Goal: Task Accomplishment & Management: Manage account settings

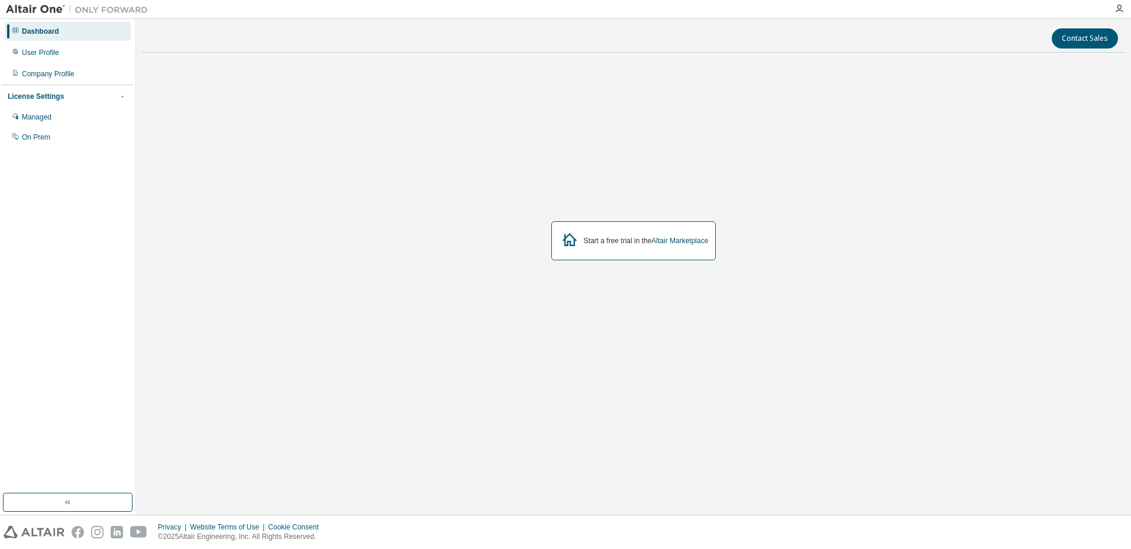
click at [38, 29] on div "Dashboard" at bounding box center [40, 31] width 37 height 9
click at [54, 116] on div "Managed" at bounding box center [68, 117] width 126 height 19
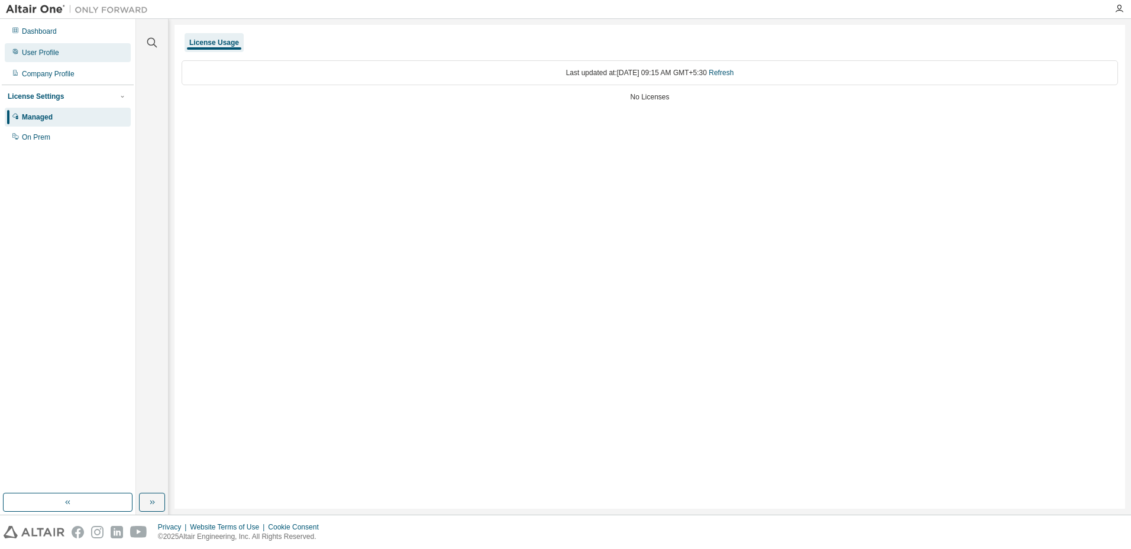
click at [47, 53] on div "User Profile" at bounding box center [40, 52] width 37 height 9
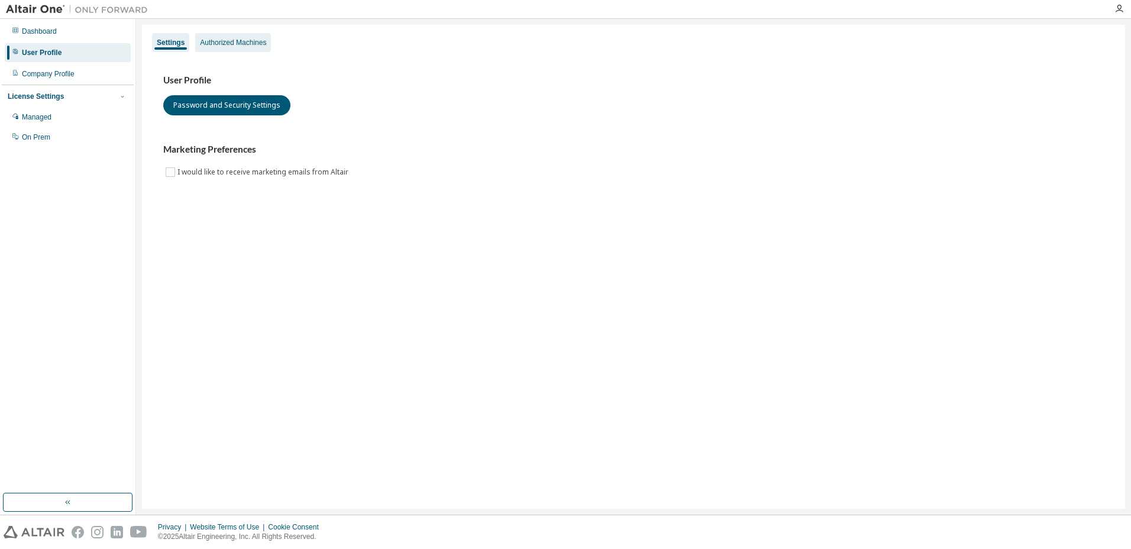
click at [239, 43] on div "Authorized Machines" at bounding box center [233, 42] width 66 height 9
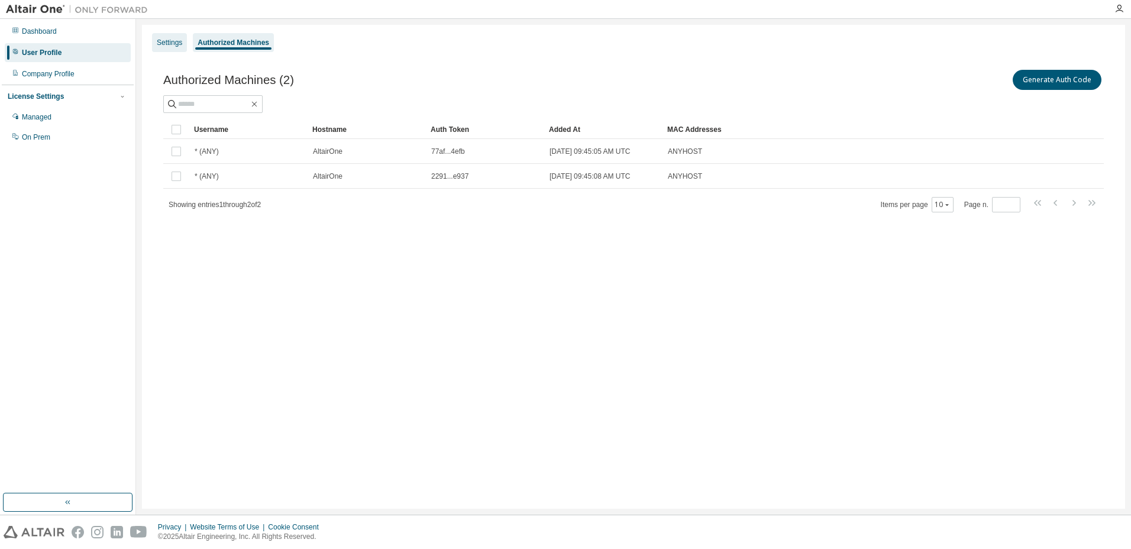
click at [170, 48] on div "Settings" at bounding box center [169, 42] width 35 height 19
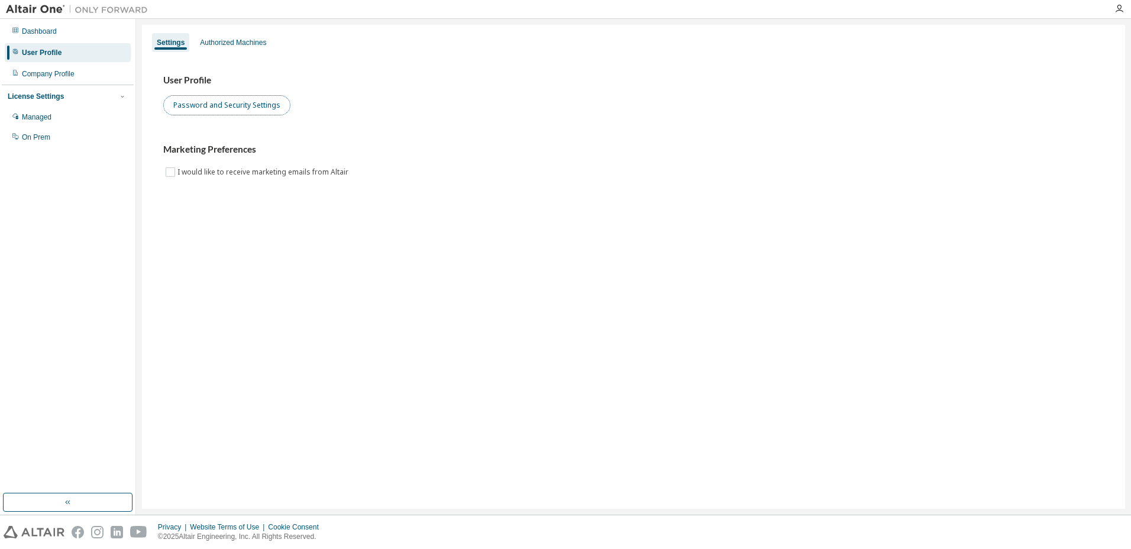
click at [182, 101] on button "Password and Security Settings" at bounding box center [226, 105] width 127 height 20
click at [40, 56] on div "User Profile" at bounding box center [42, 52] width 40 height 9
click at [40, 36] on div "Dashboard" at bounding box center [39, 31] width 35 height 9
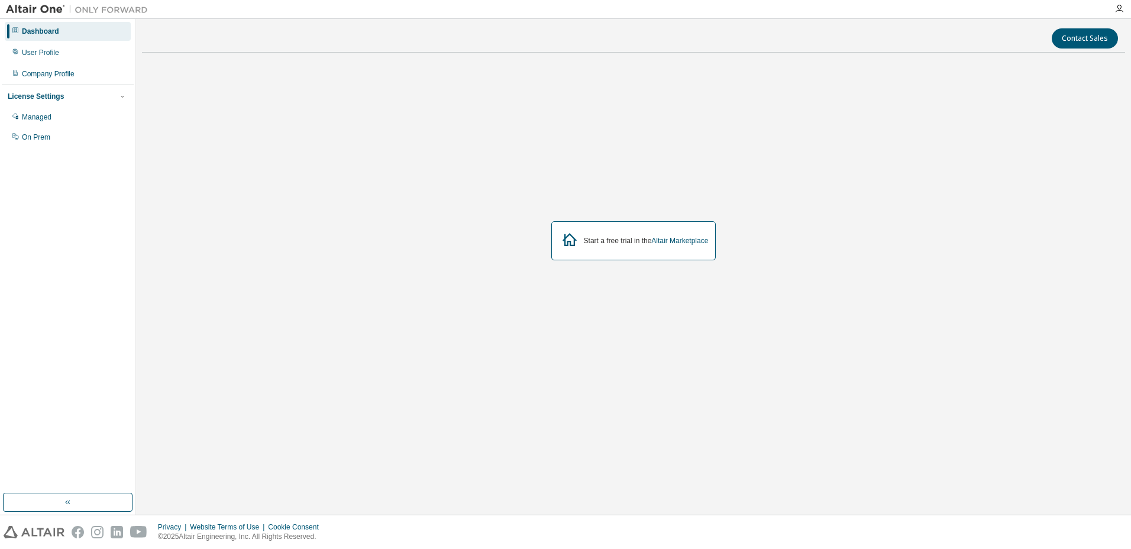
click at [609, 334] on div "Start a free trial in the Altair Marketplace" at bounding box center [633, 240] width 983 height 357
